Goal: Find specific page/section: Find specific page/section

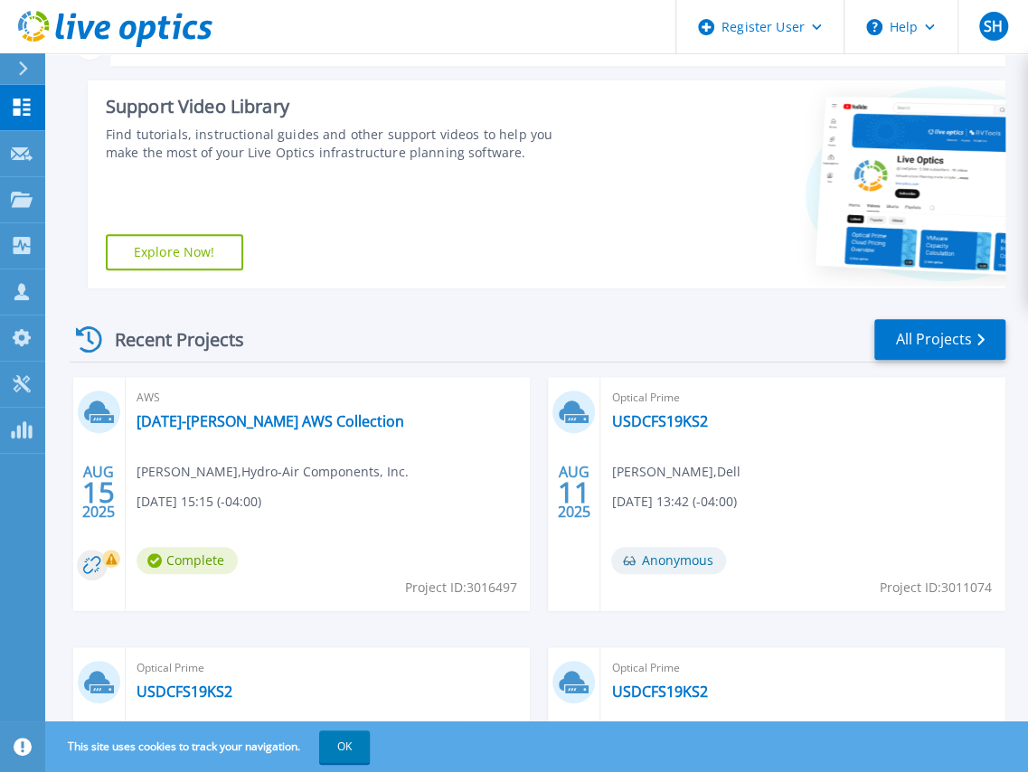
scroll to position [271, 0]
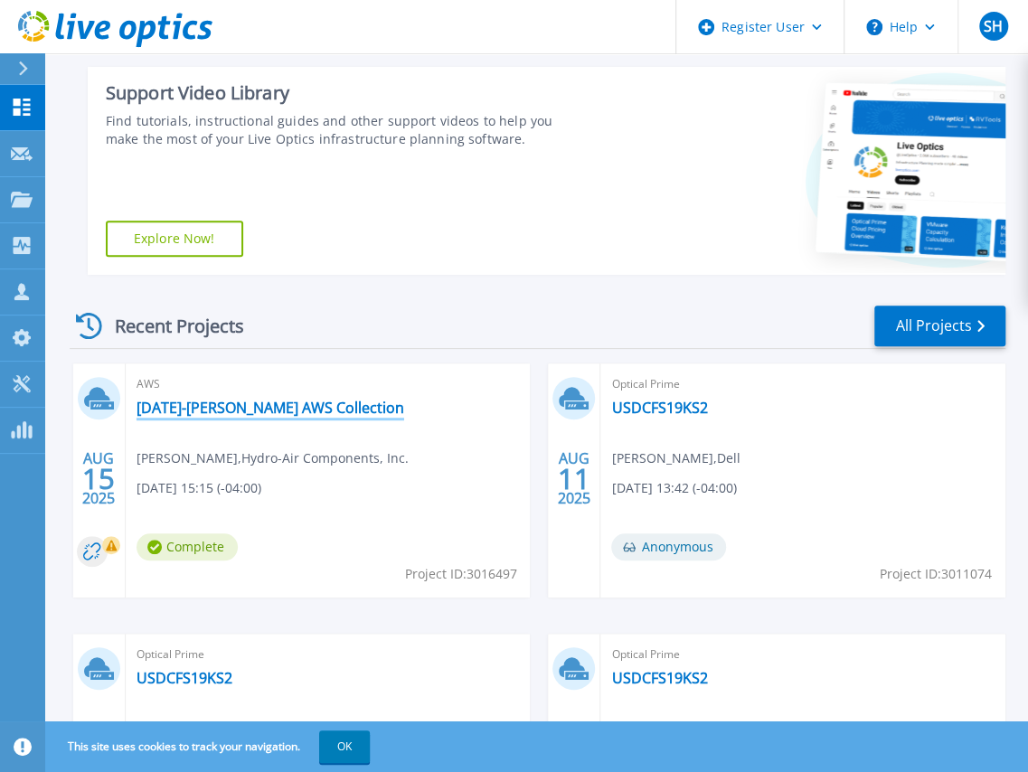
click at [292, 404] on link "2025August-Zehnder AWS Collection" at bounding box center [271, 408] width 268 height 18
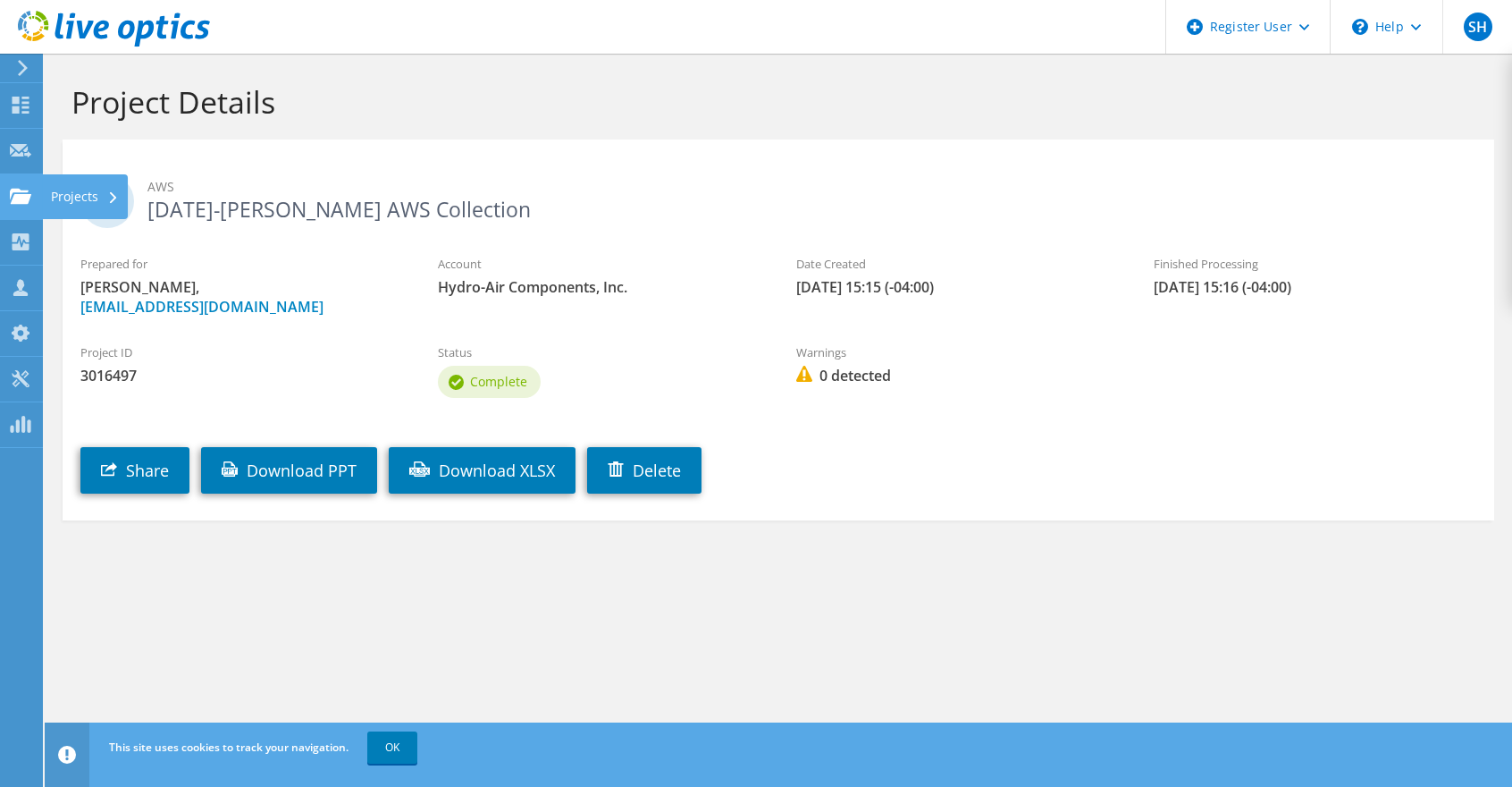
click at [48, 195] on div "Projects" at bounding box center [84, 196] width 86 height 44
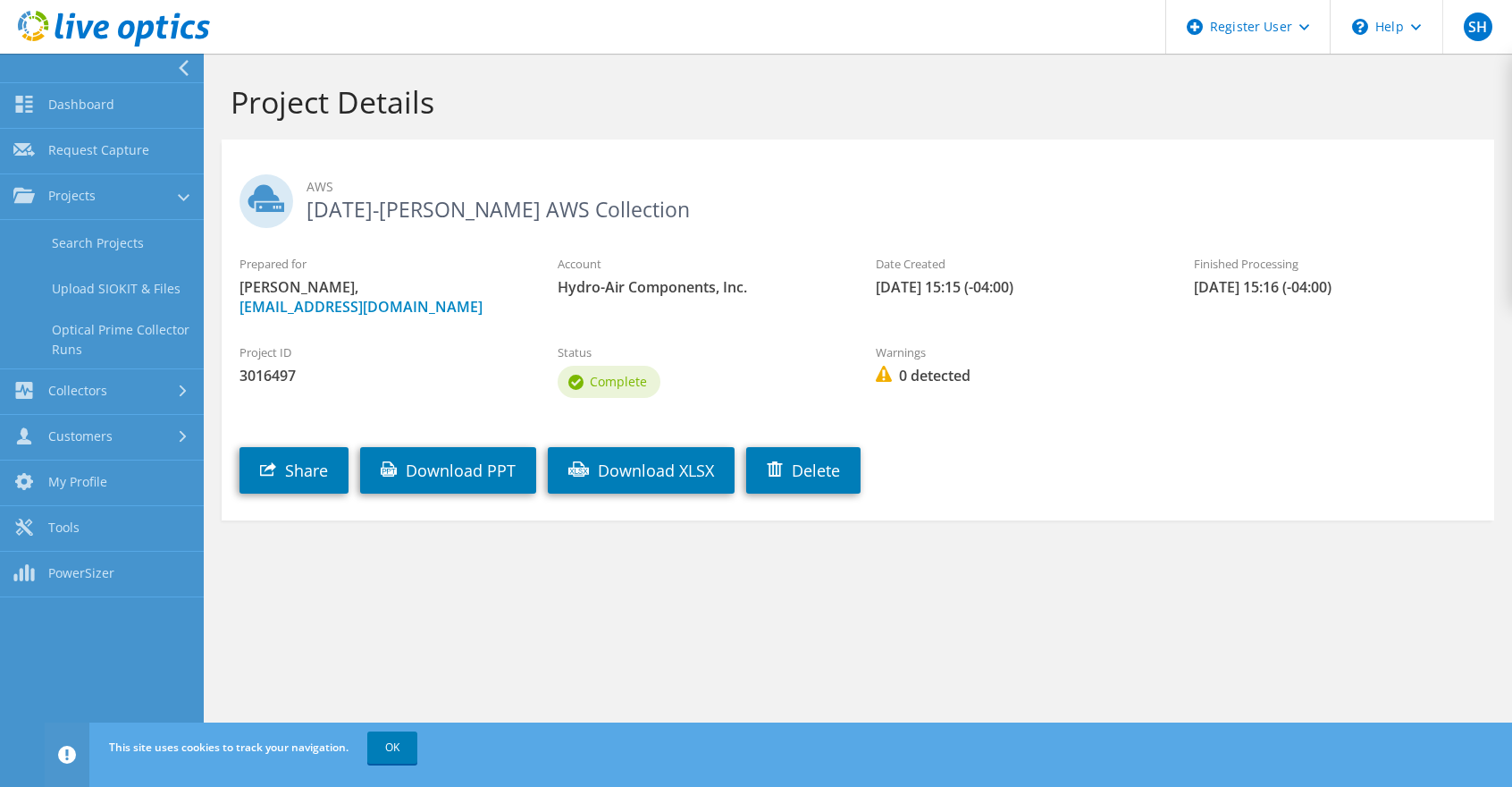
click at [110, 247] on link "Search Projects" at bounding box center [102, 242] width 204 height 45
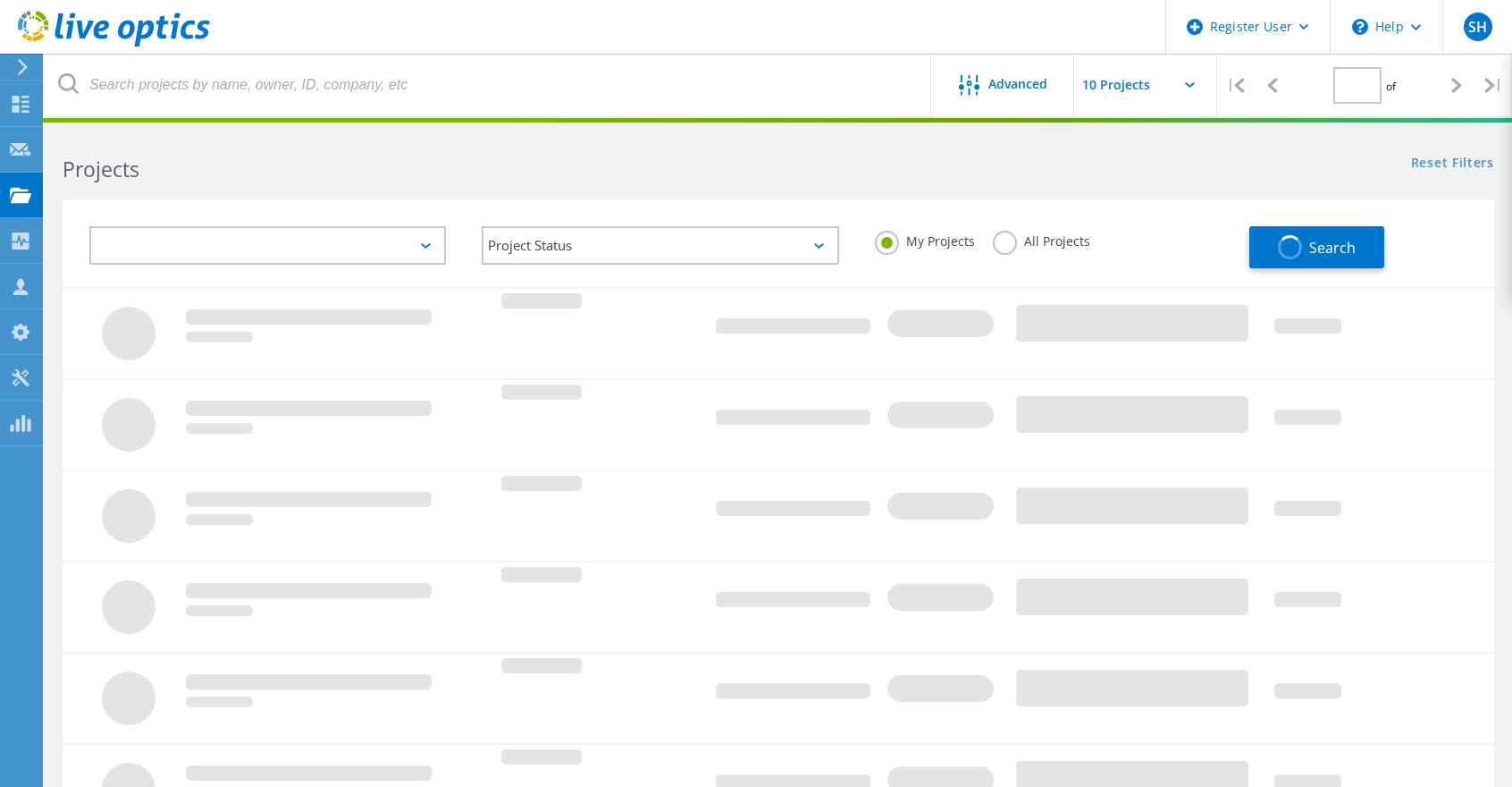
type input "1"
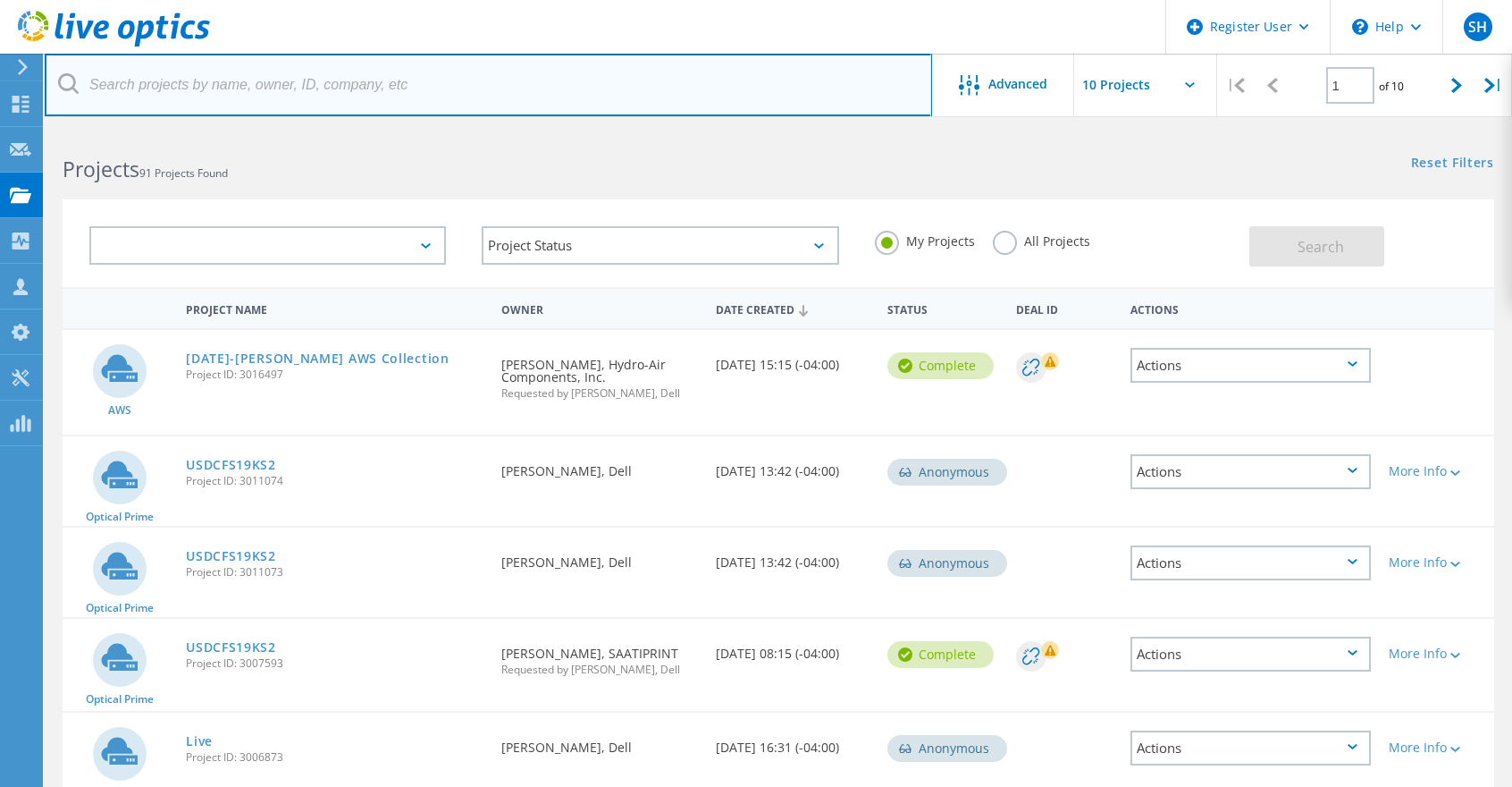
click at [312, 85] on input "text" at bounding box center [488, 84] width 887 height 62
paste input "3016602"
type input "3016602"
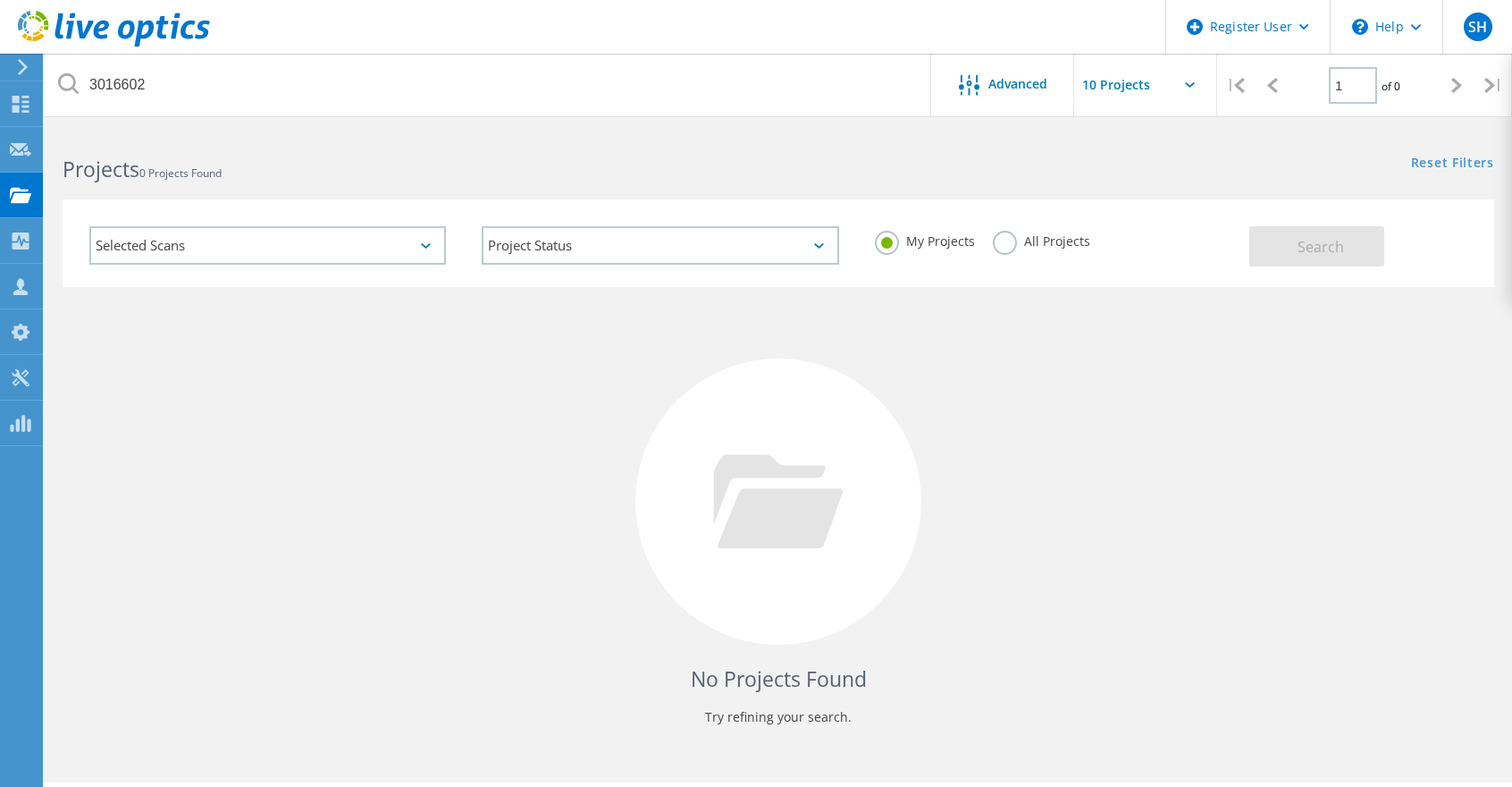
click at [1002, 241] on label "All Projects" at bounding box center [1042, 238] width 98 height 17
click at [0, 0] on input "All Projects" at bounding box center [0, 0] width 0 height 0
click at [1358, 259] on button "Search" at bounding box center [1316, 246] width 135 height 41
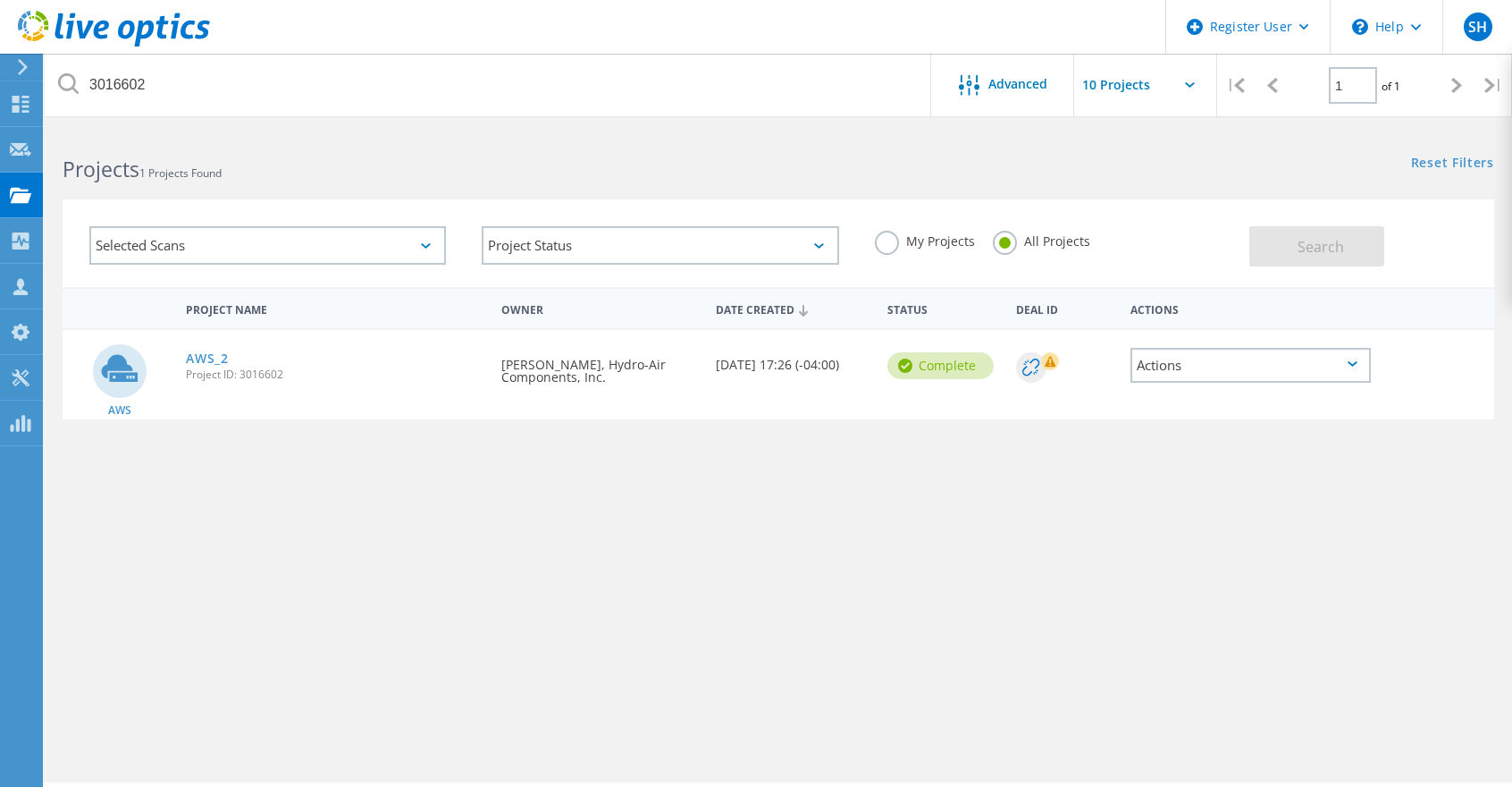
click at [204, 354] on link "AWS_2" at bounding box center [207, 358] width 42 height 13
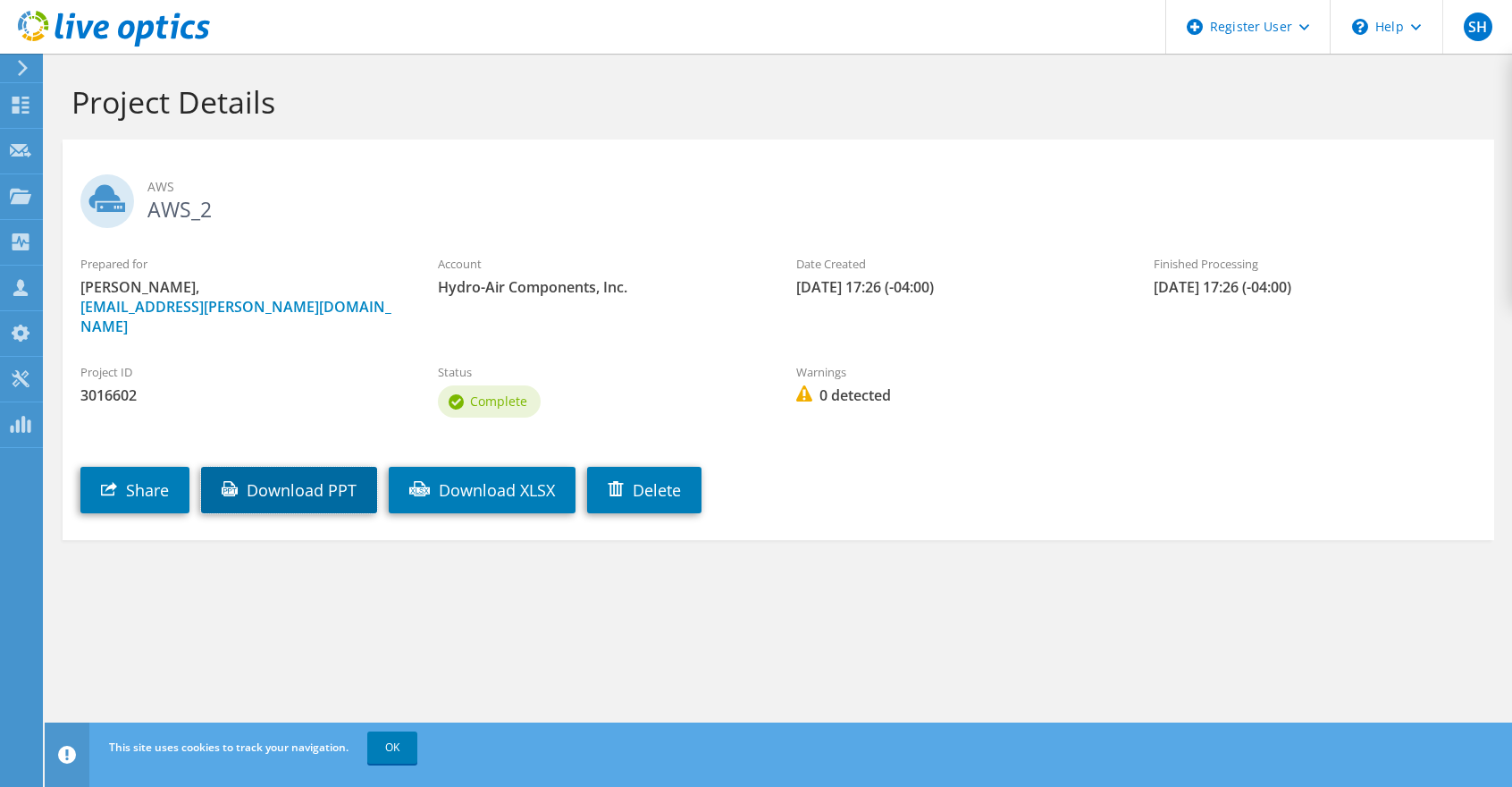
click at [243, 468] on link "Download PPT" at bounding box center [289, 489] width 176 height 46
